Goal: Task Accomplishment & Management: Manage account settings

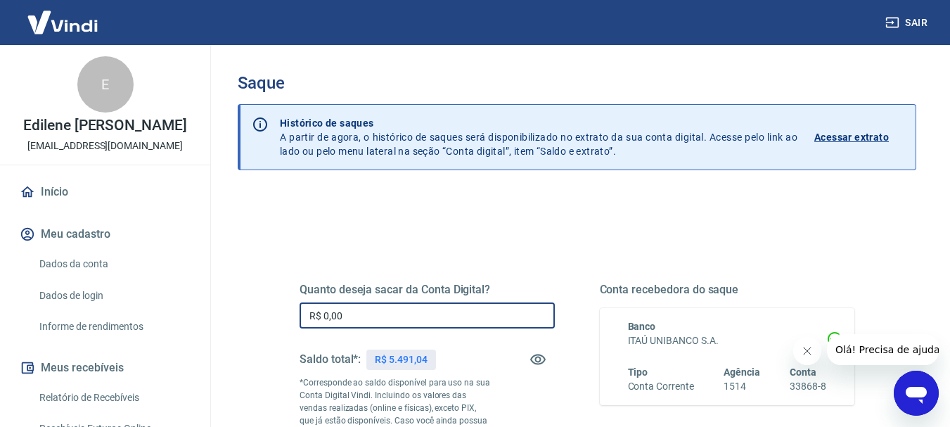
drag, startPoint x: 388, startPoint y: 324, endPoint x: 159, endPoint y: 329, distance: 229.3
click at [169, 325] on div "Sair E Edilene [PERSON_NAME] [PERSON_NAME][EMAIL_ADDRESS][DOMAIN_NAME] Início M…" at bounding box center [475, 213] width 950 height 427
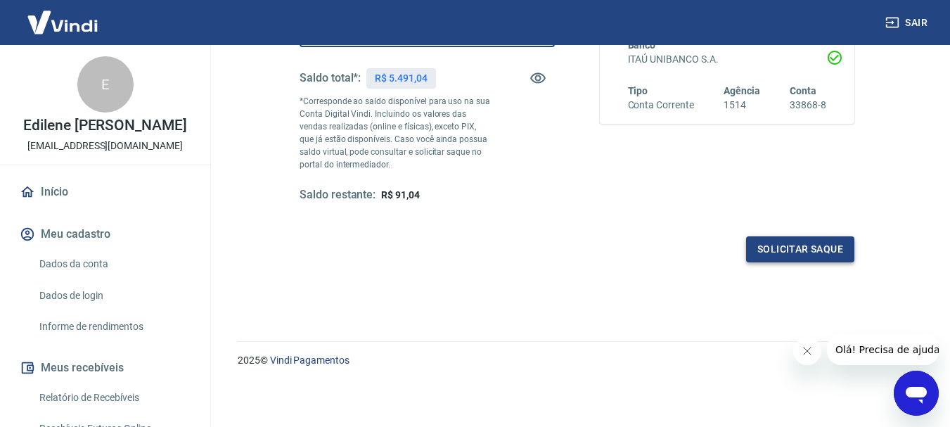
type input "R$ 5.400,00"
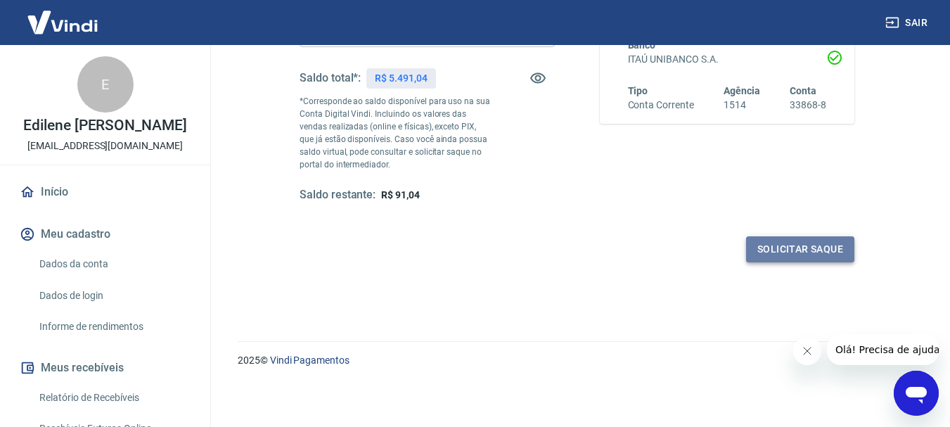
click at [792, 248] on button "Solicitar saque" at bounding box center [800, 249] width 108 height 26
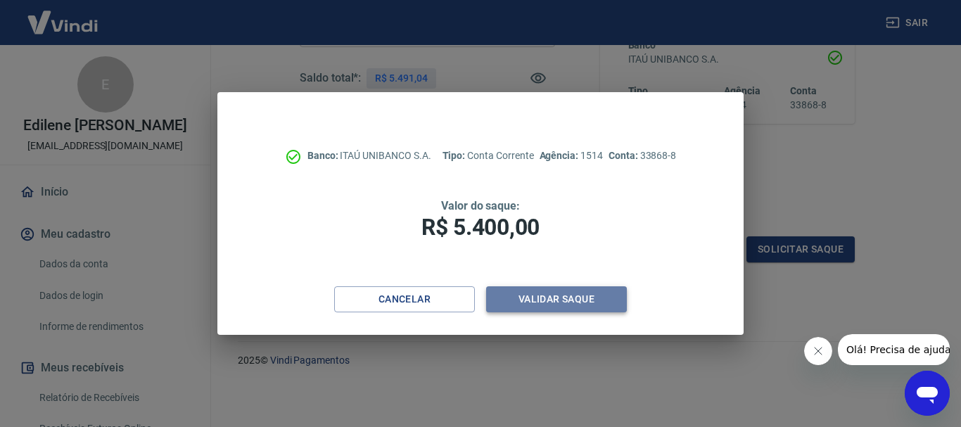
click at [541, 301] on button "Validar saque" at bounding box center [556, 299] width 141 height 26
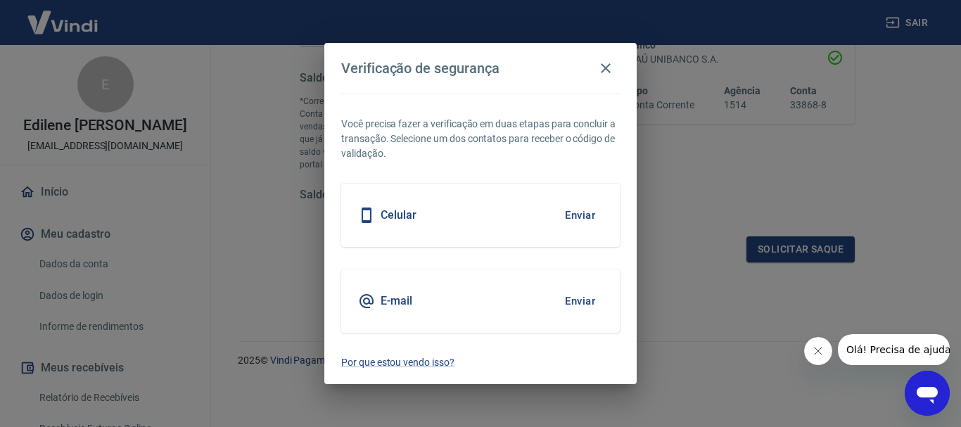
click at [395, 217] on h5 "Celular" at bounding box center [398, 215] width 36 height 14
click at [587, 213] on button "Enviar" at bounding box center [580, 215] width 46 height 30
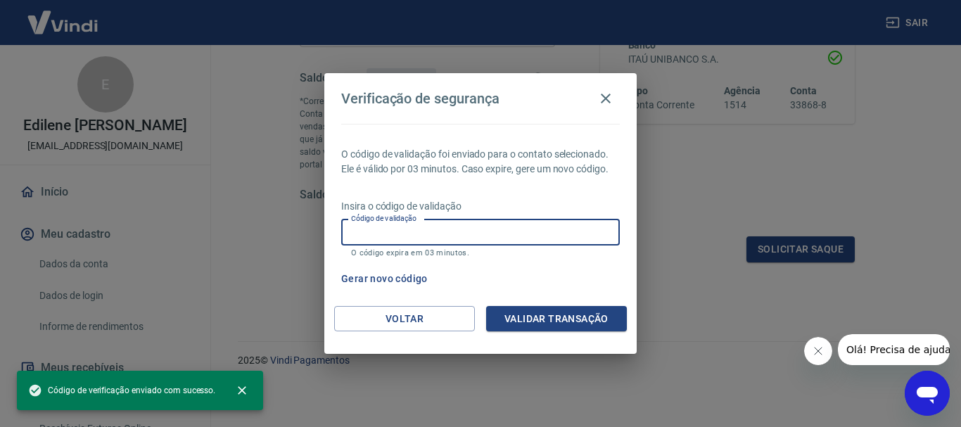
click at [480, 235] on input "Código de validação" at bounding box center [480, 232] width 279 height 26
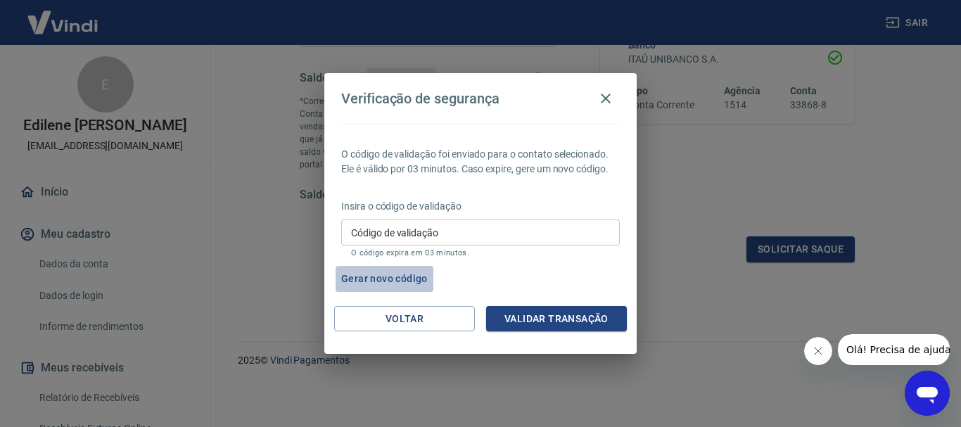
click at [355, 288] on button "Gerar novo código" at bounding box center [384, 279] width 98 height 26
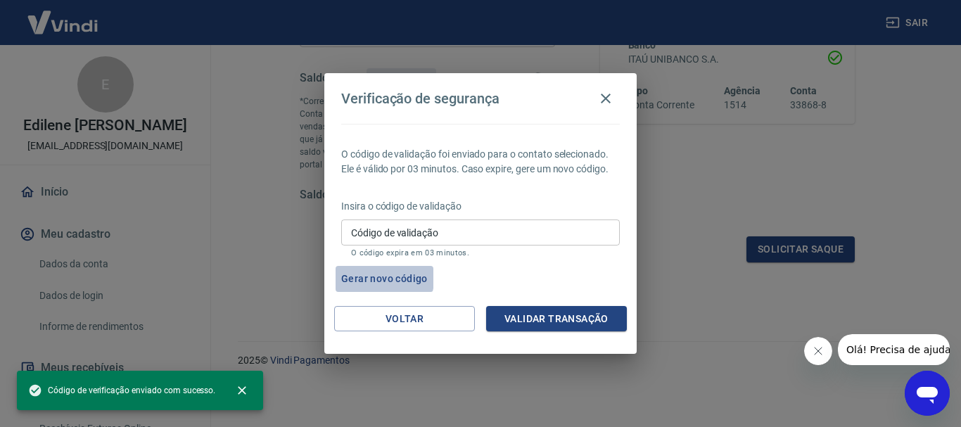
click at [359, 278] on button "Gerar novo código" at bounding box center [384, 279] width 98 height 26
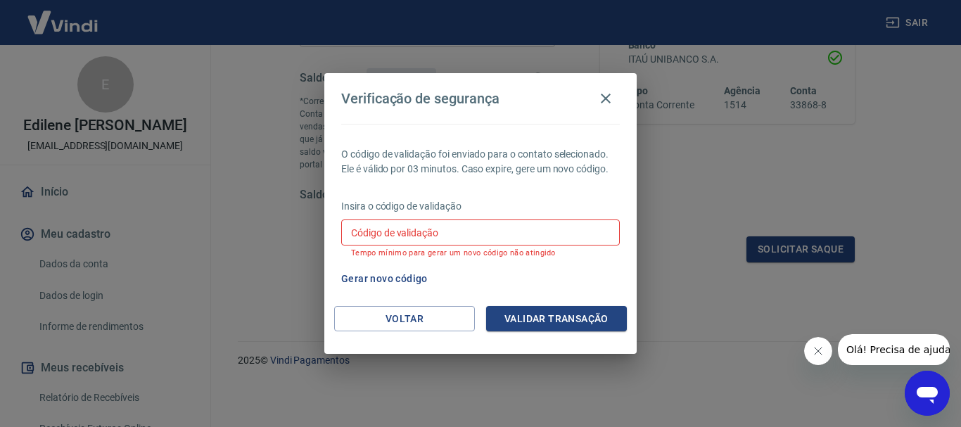
click at [393, 215] on div "Insira o código de validação Código de validação Código de validação Tempo míni…" at bounding box center [480, 229] width 279 height 61
click at [386, 230] on input "Código de validação" at bounding box center [480, 232] width 279 height 26
click at [366, 279] on button "Gerar novo código" at bounding box center [384, 279] width 98 height 26
click at [603, 97] on icon "button" at bounding box center [605, 98] width 17 height 17
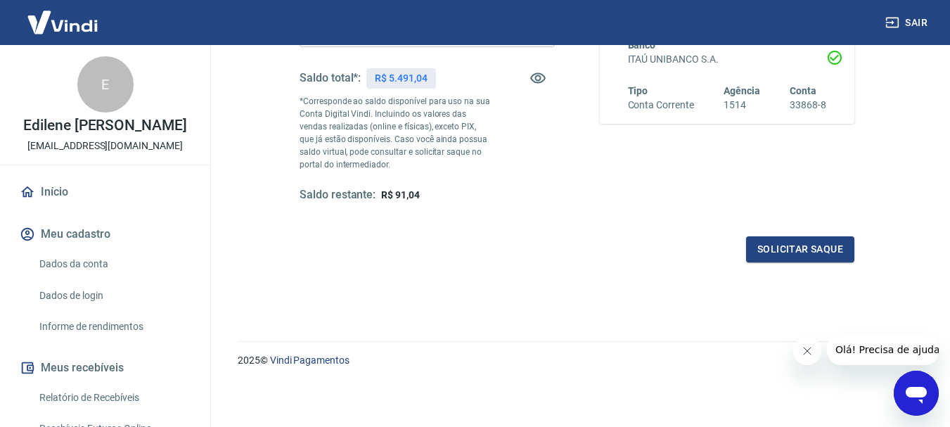
click at [914, 19] on button "Sair" at bounding box center [908, 23] width 51 height 26
